Goal: Check status: Check status

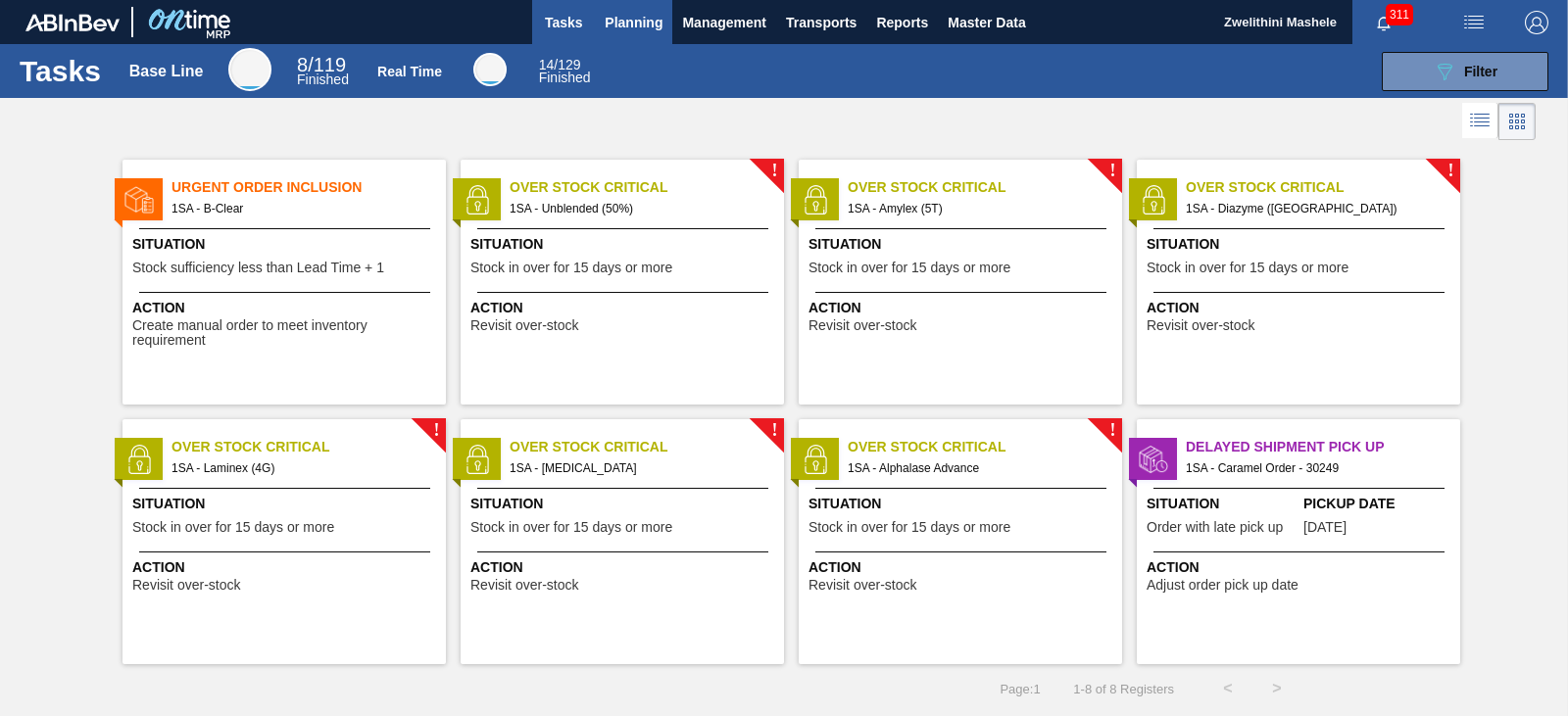
click at [618, 9] on button "Planning" at bounding box center [634, 22] width 78 height 44
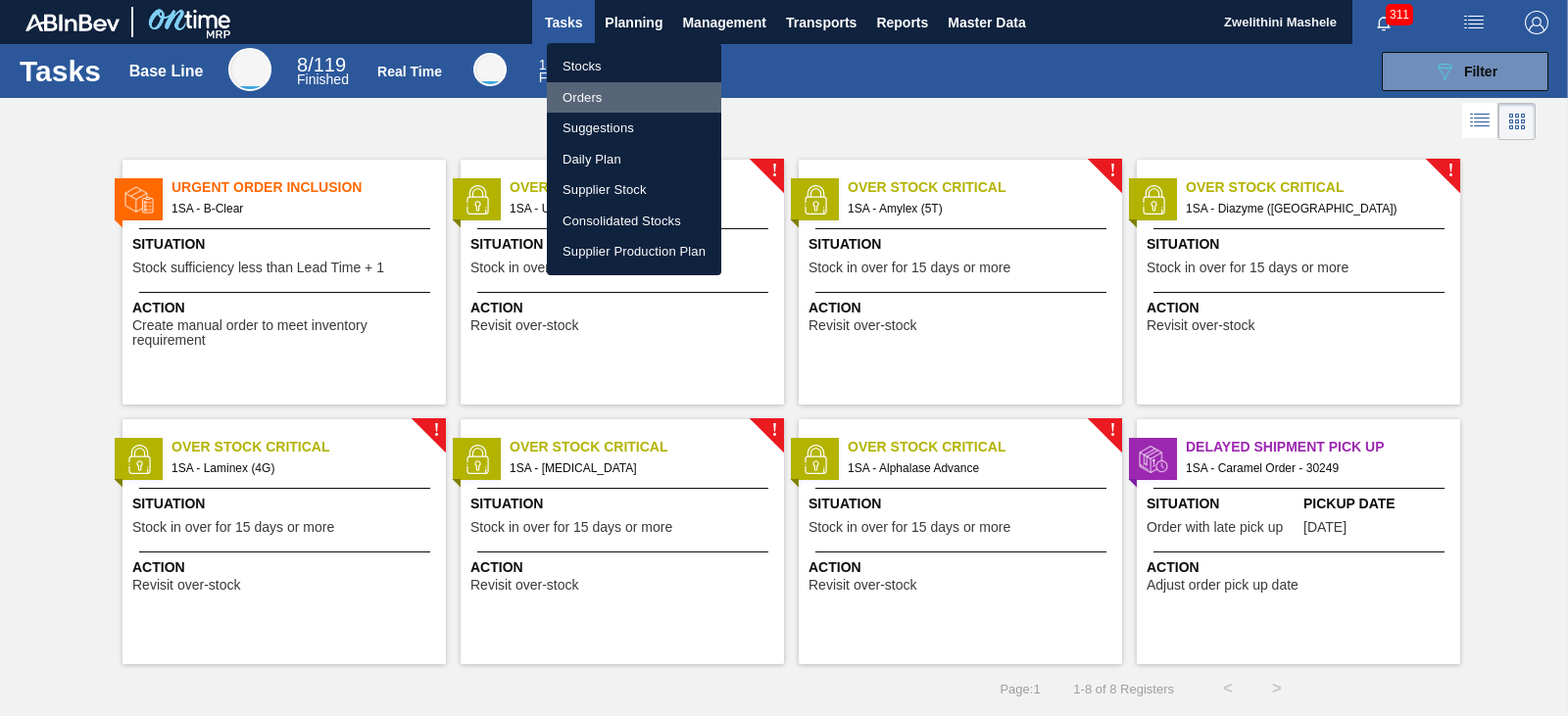
click at [600, 96] on li "Orders" at bounding box center [634, 98] width 174 height 32
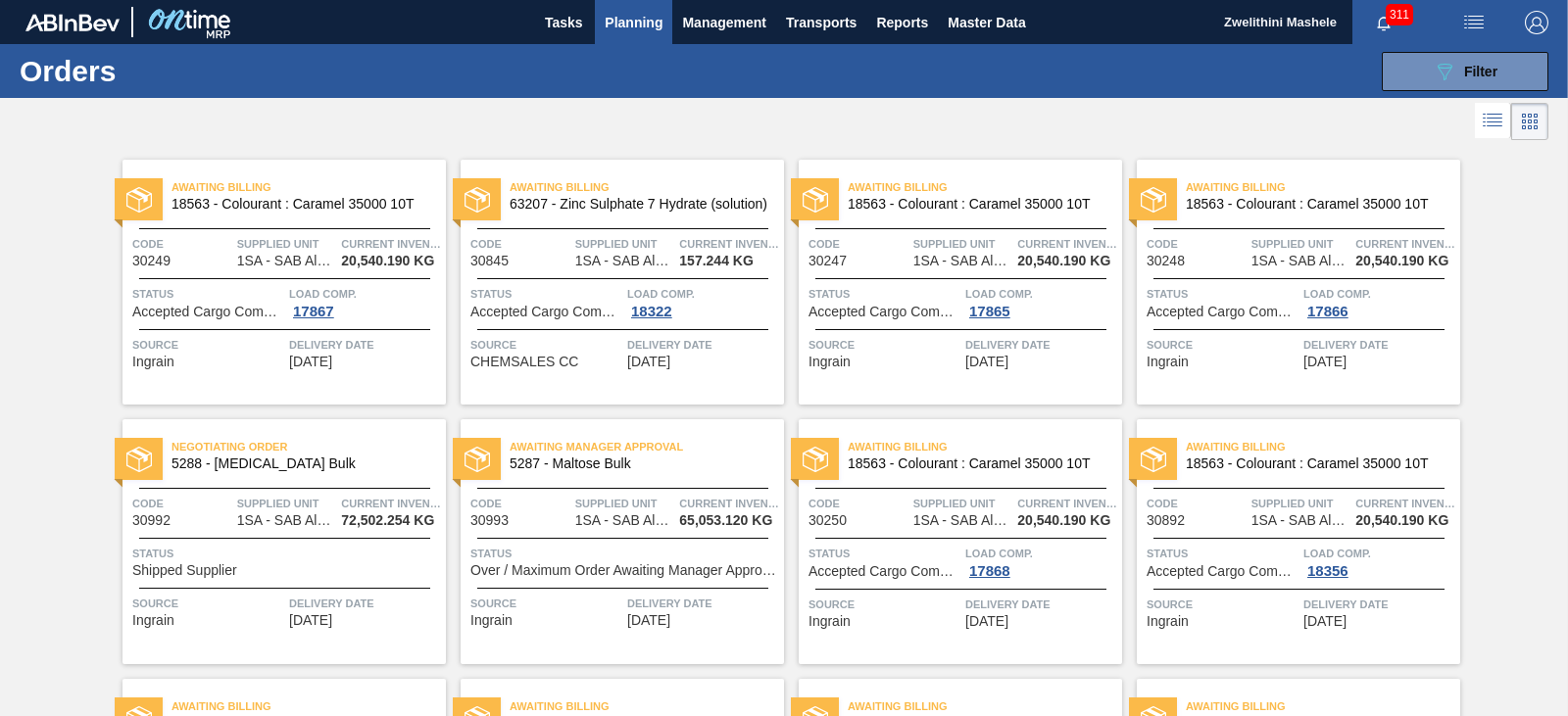
click at [338, 468] on span "5288 - [MEDICAL_DATA] Bulk" at bounding box center [300, 463] width 259 height 15
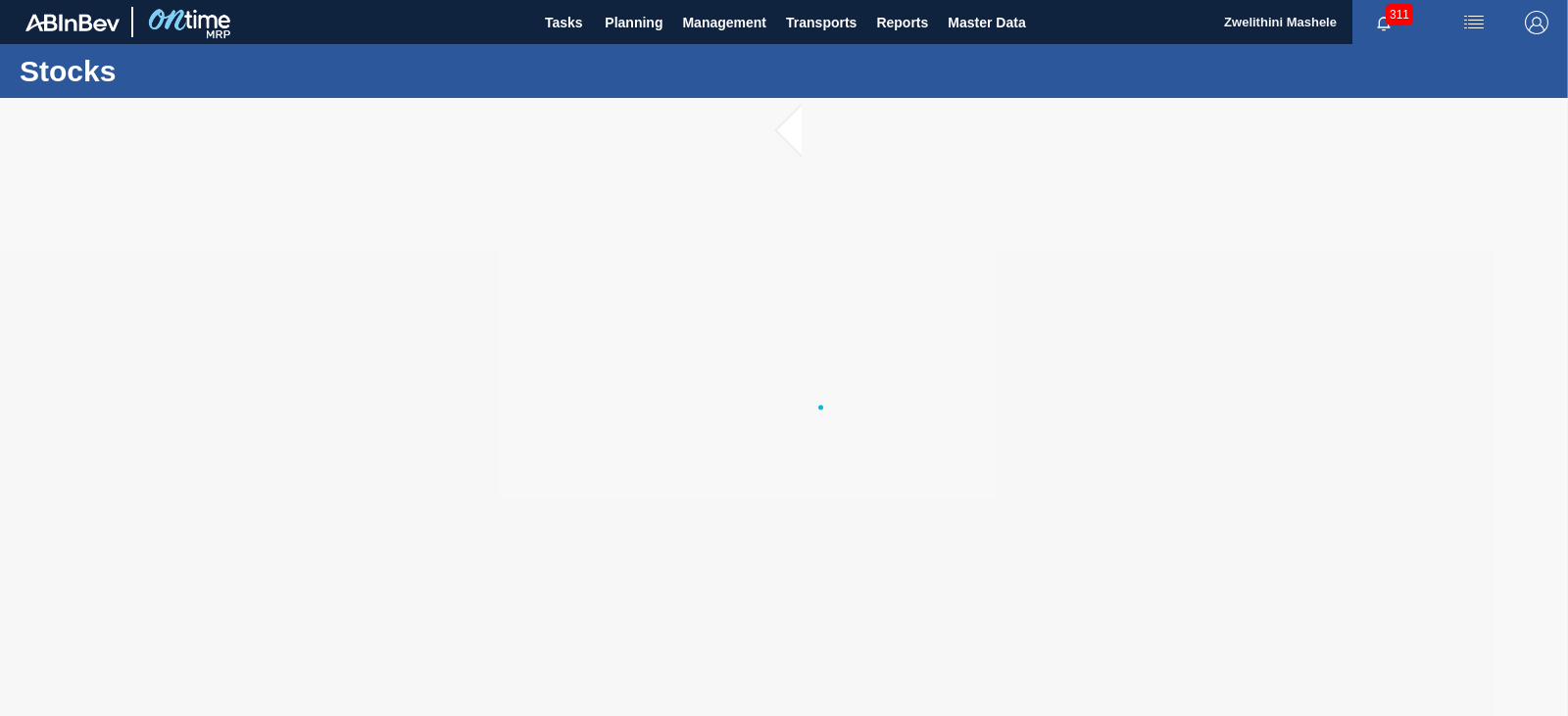
click at [338, 468] on main "Tasks Planning Management Transports Reports Master Data Zwelithini Mashele 311…" at bounding box center [784, 358] width 1568 height 716
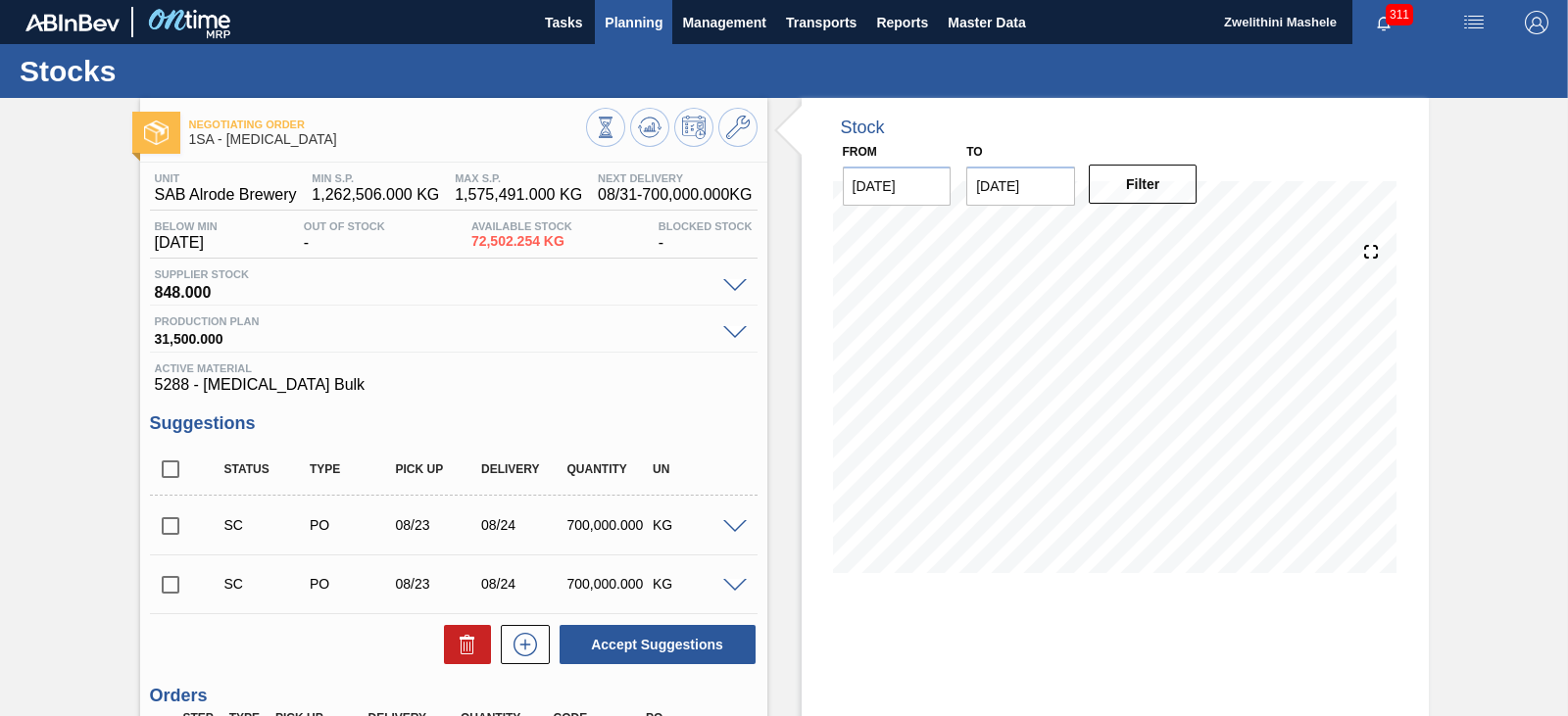
click at [630, 23] on span "Planning" at bounding box center [634, 23] width 58 height 24
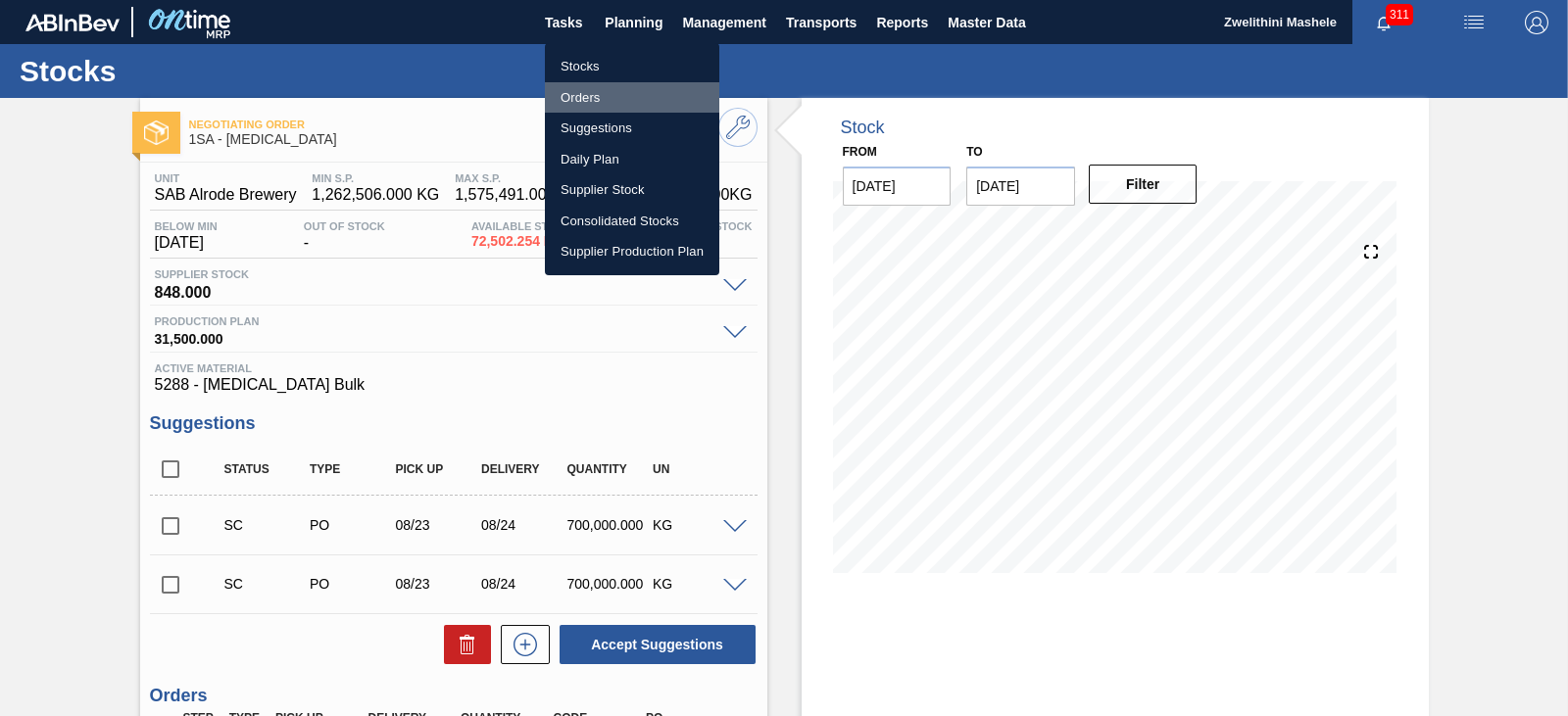
click at [593, 93] on li "Orders" at bounding box center [632, 98] width 174 height 32
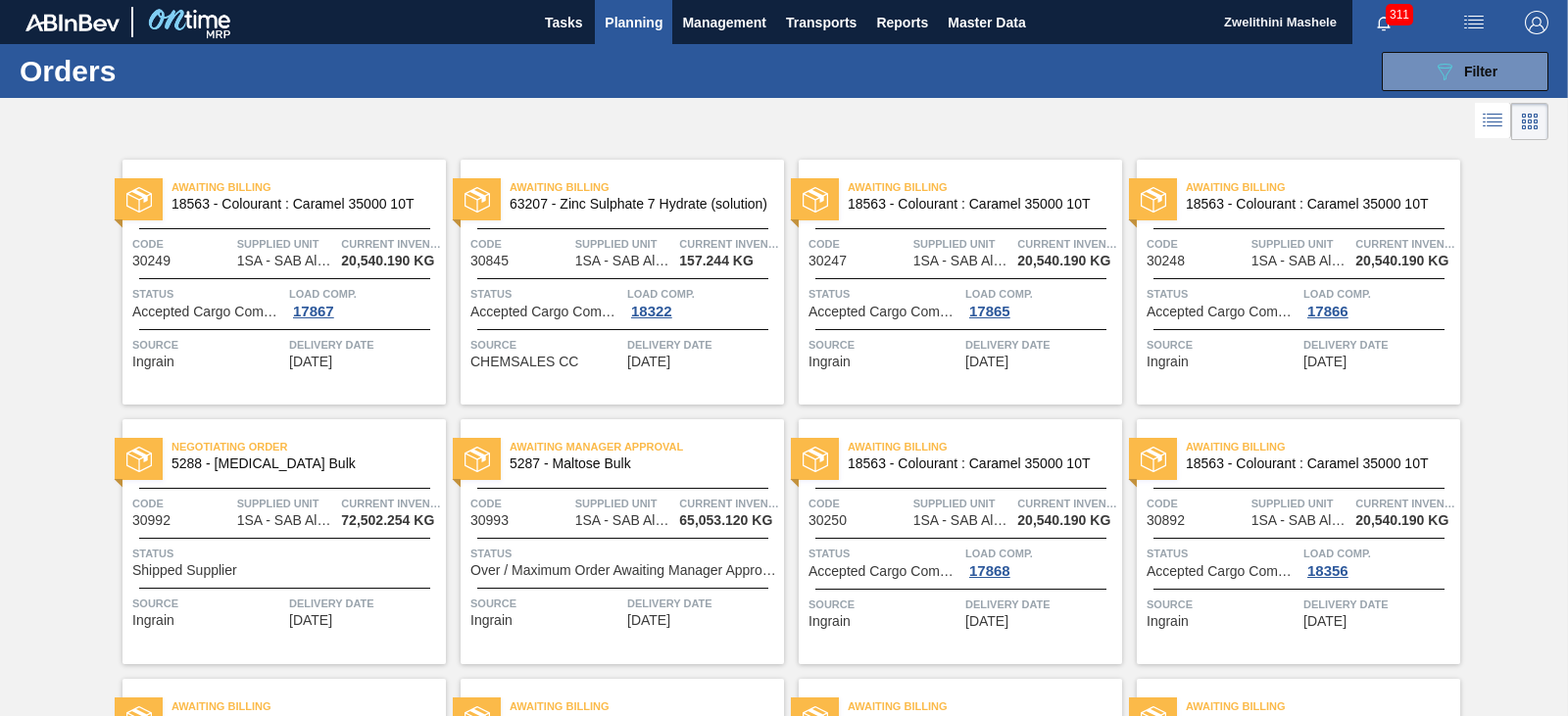
click at [648, 461] on span "5287 - Maltose Bulk" at bounding box center [639, 463] width 259 height 15
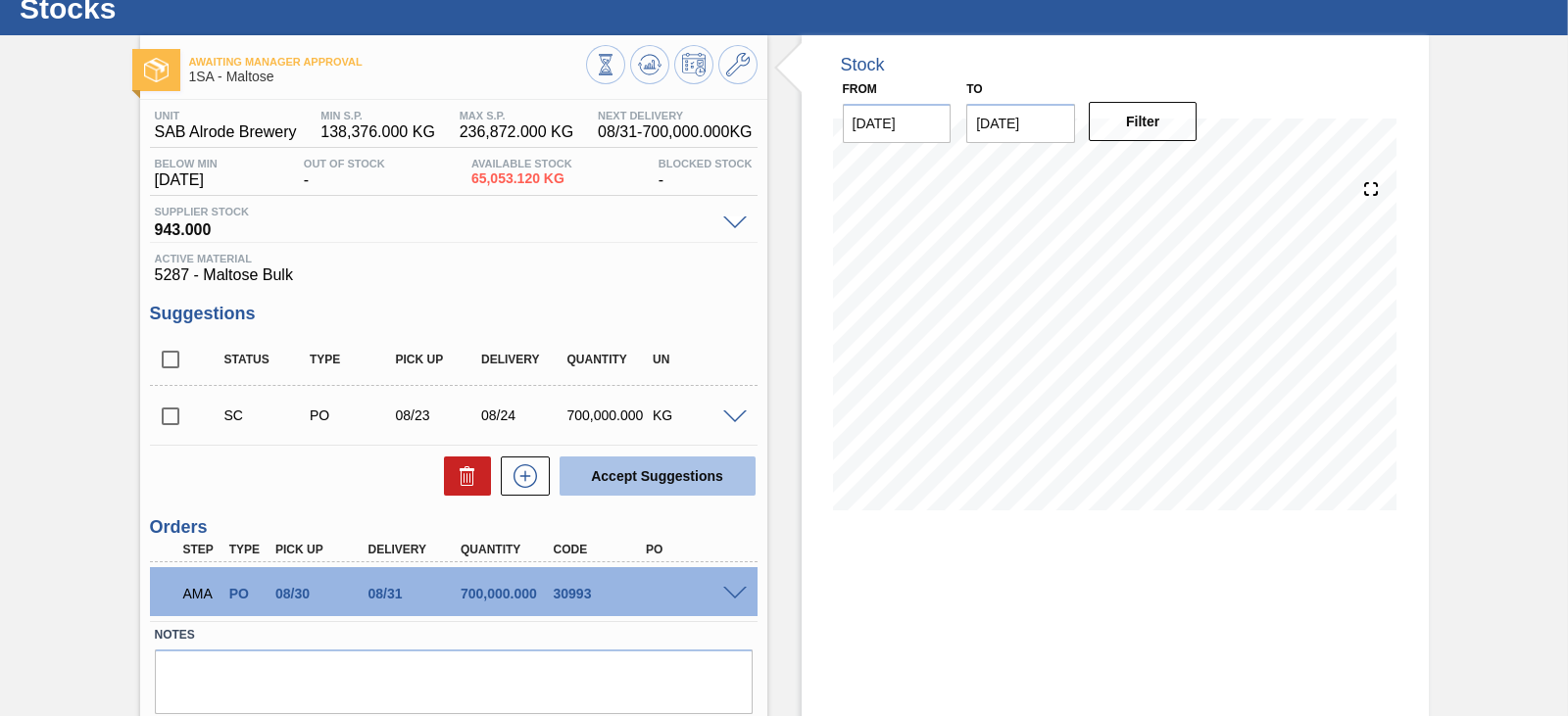
scroll to position [128, 0]
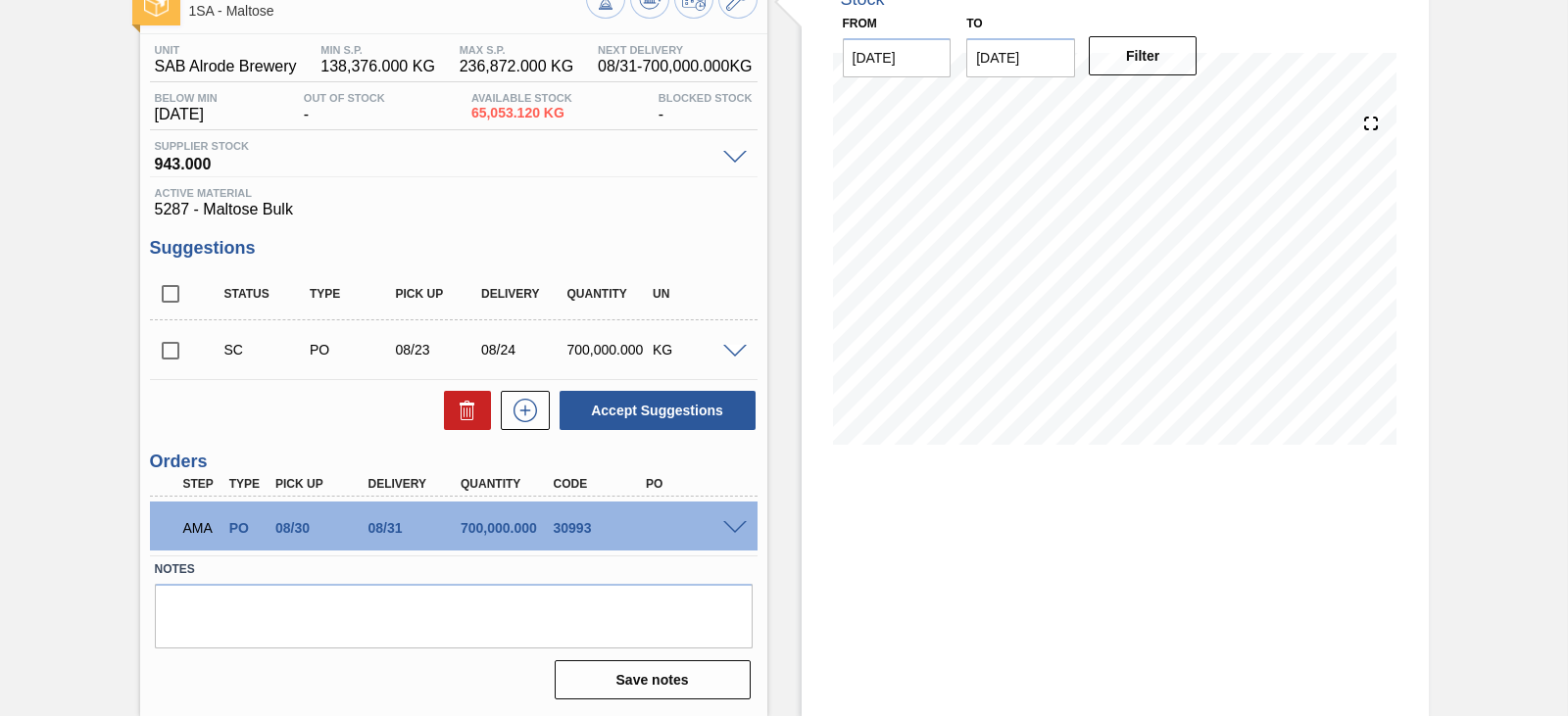
click at [726, 529] on span at bounding box center [735, 528] width 24 height 15
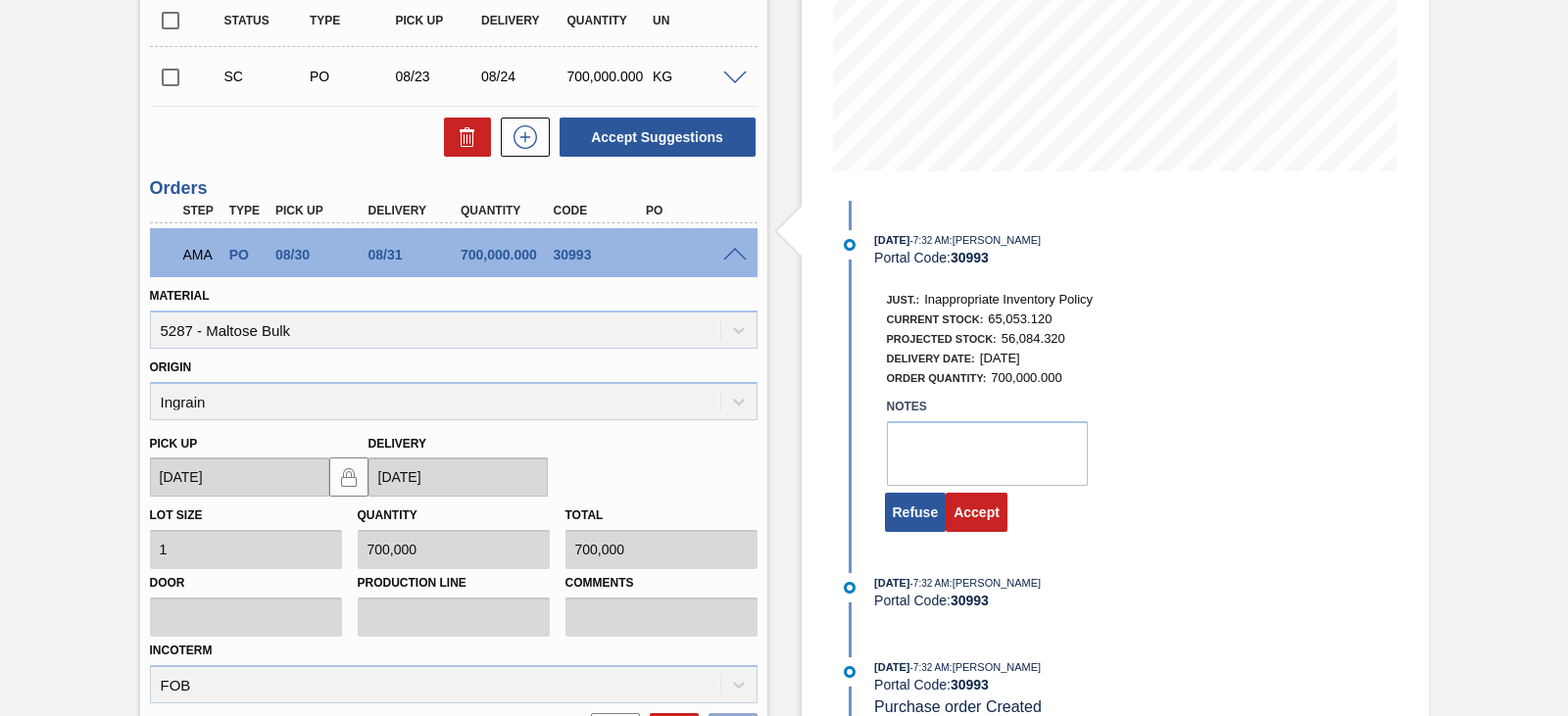
scroll to position [520, 0]
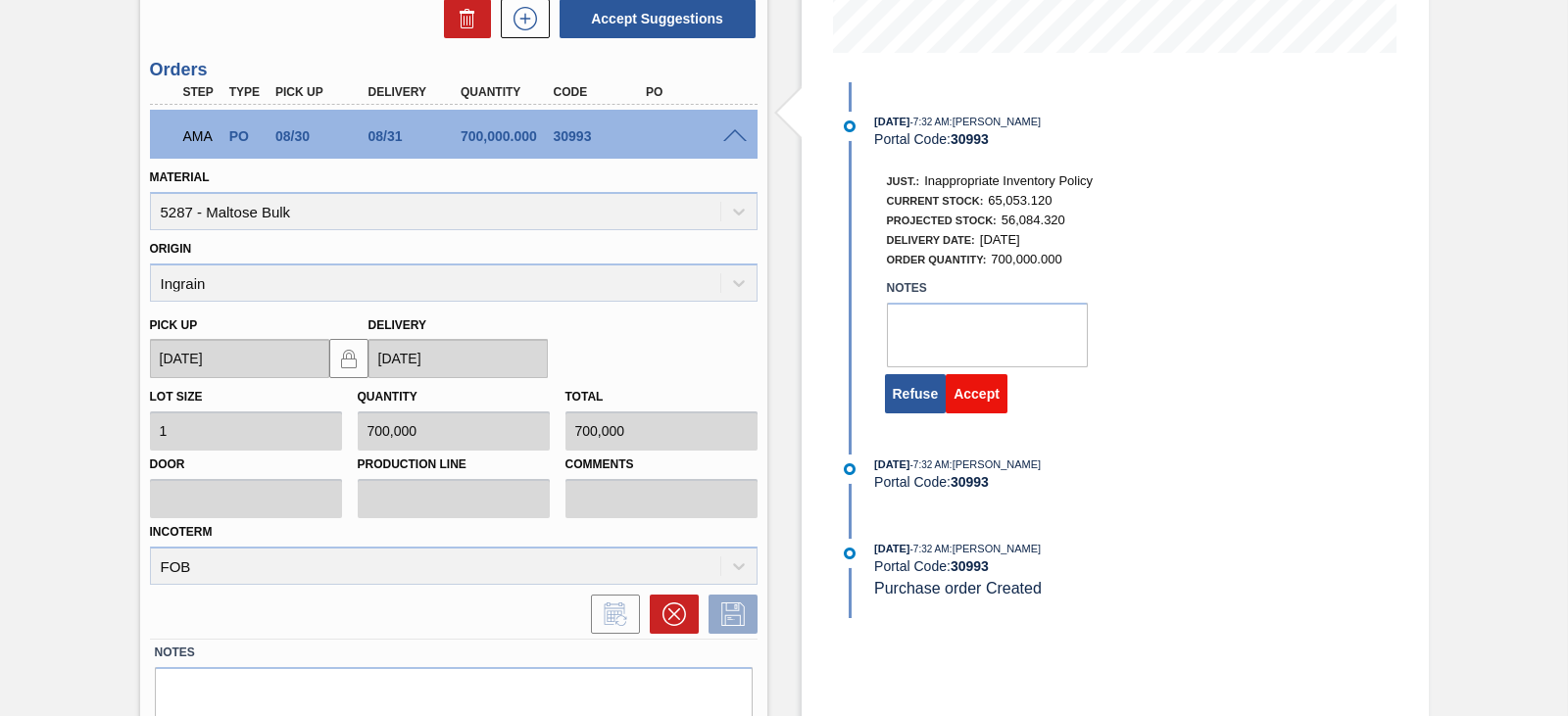
click at [987, 397] on button "Accept" at bounding box center [977, 393] width 62 height 39
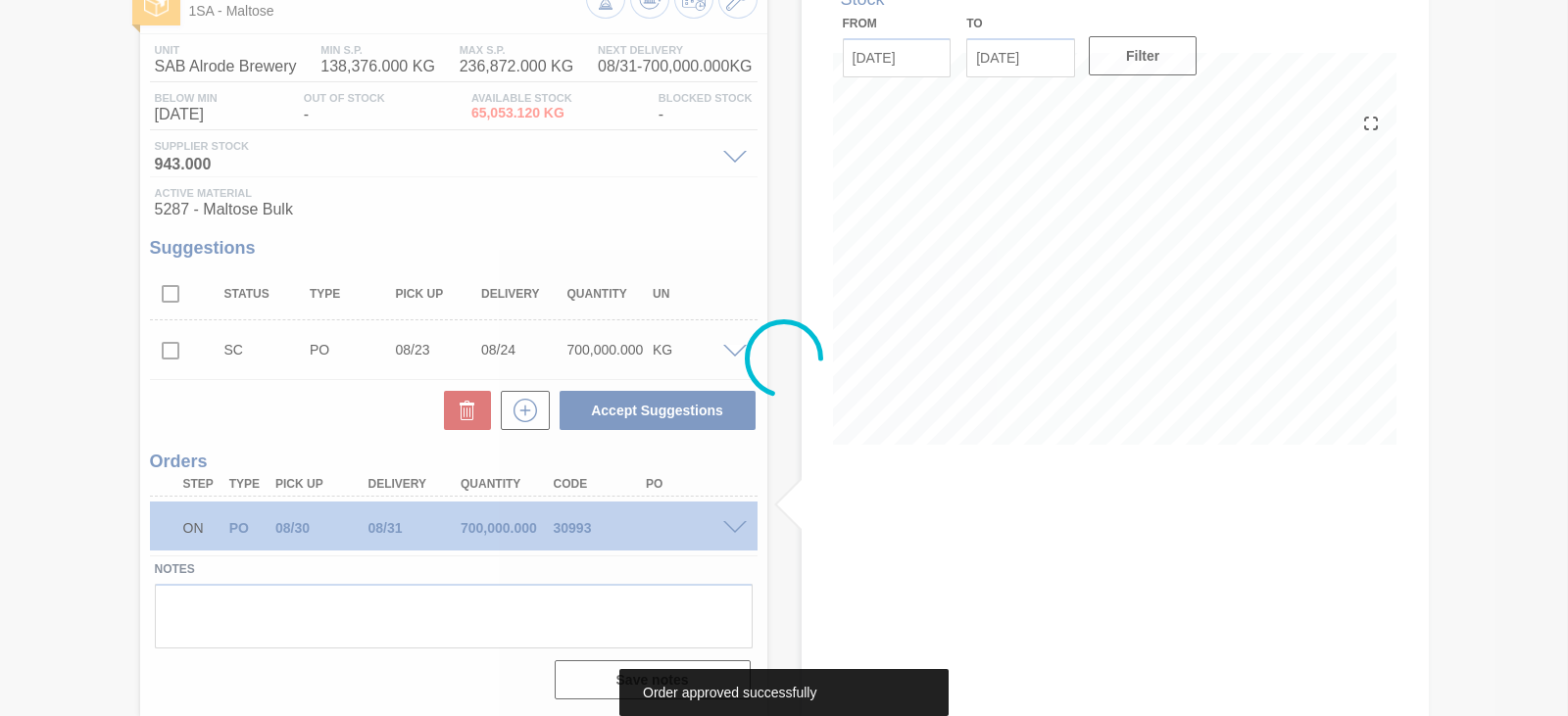
scroll to position [128, 0]
